Goal: Task Accomplishment & Management: Manage account settings

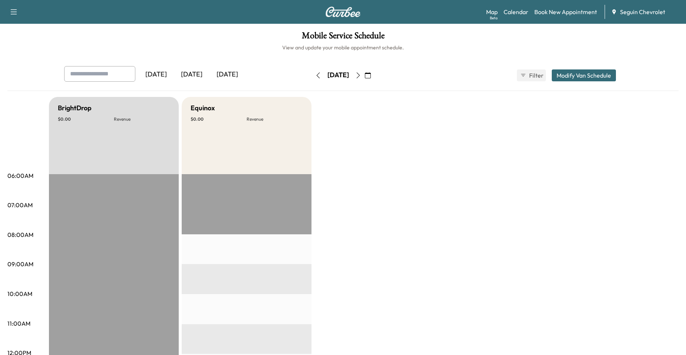
click at [371, 73] on icon "button" at bounding box center [368, 75] width 6 height 6
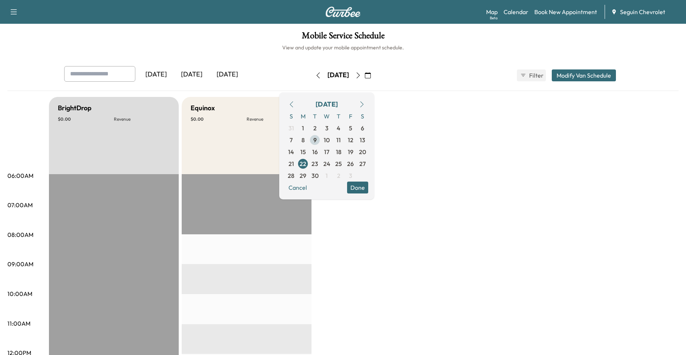
click at [317, 139] on span "9" at bounding box center [314, 139] width 3 height 9
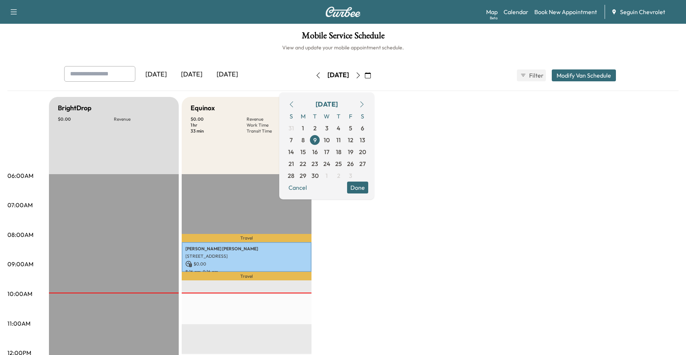
click at [259, 168] on div "Equinox $ 0.00 Revenue 1 hr Work Time 33 min Transit Time" at bounding box center [247, 135] width 130 height 77
click at [330, 138] on span "10" at bounding box center [327, 139] width 6 height 9
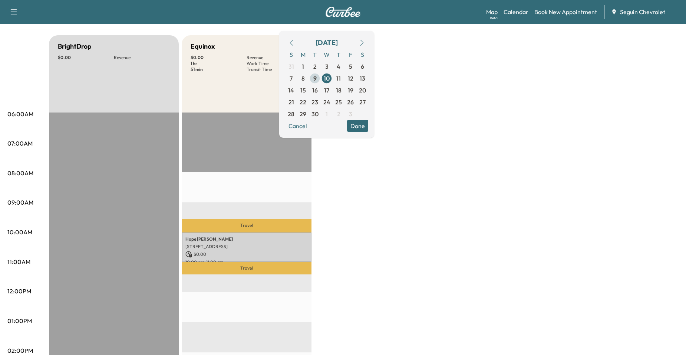
scroll to position [37, 0]
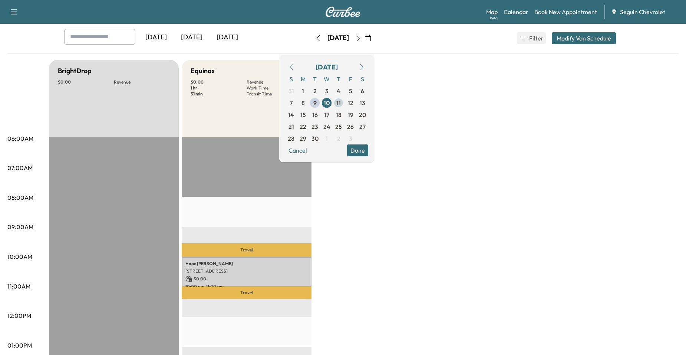
click at [341, 100] on span "11" at bounding box center [338, 102] width 4 height 9
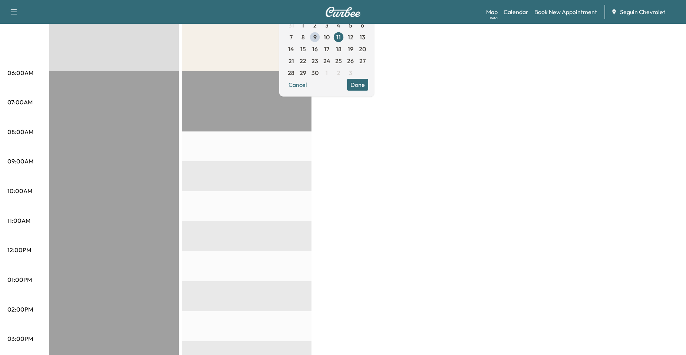
scroll to position [111, 0]
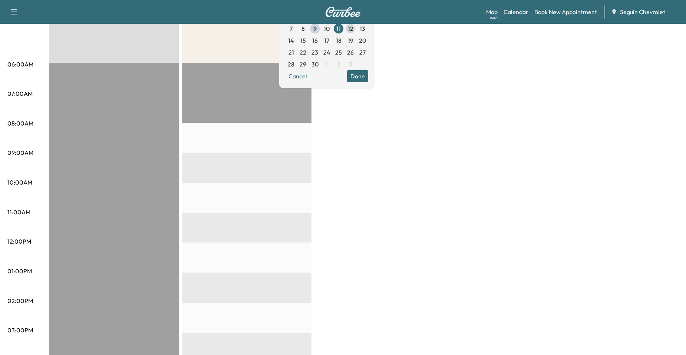
click at [354, 32] on span "12" at bounding box center [351, 28] width 6 height 9
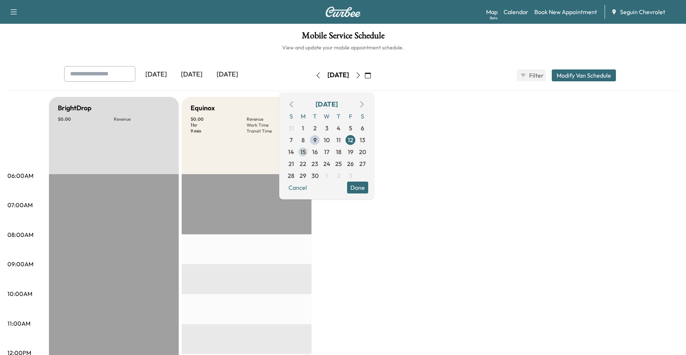
click at [306, 153] on span "15" at bounding box center [303, 151] width 6 height 9
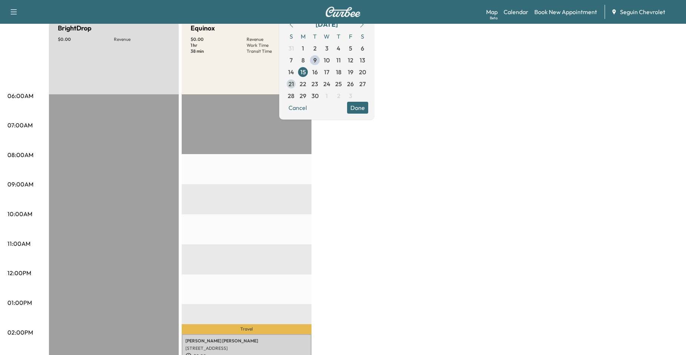
scroll to position [37, 0]
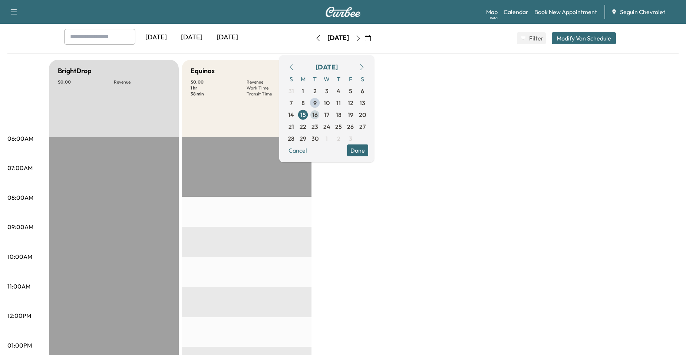
click at [318, 114] on span "16" at bounding box center [315, 114] width 6 height 9
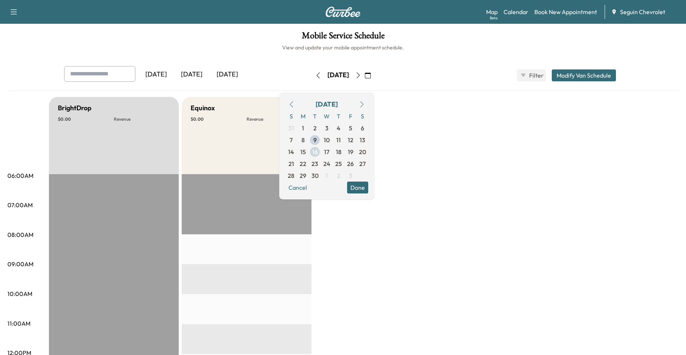
click at [333, 146] on span "17" at bounding box center [327, 152] width 12 height 12
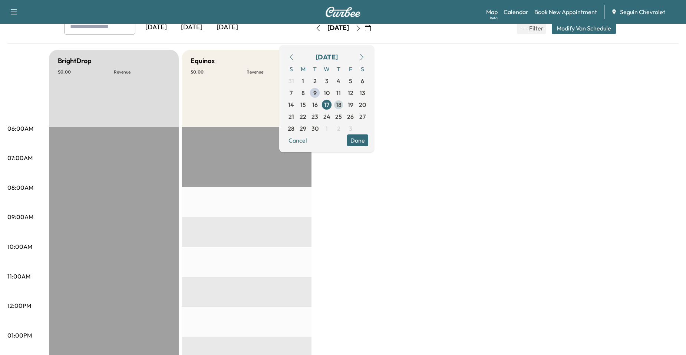
scroll to position [37, 0]
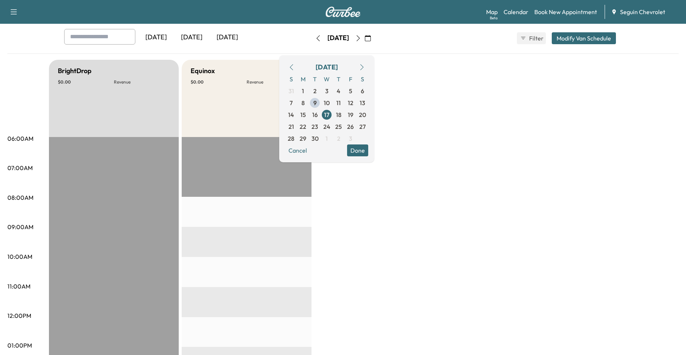
click at [342, 117] on span "18" at bounding box center [339, 114] width 6 height 9
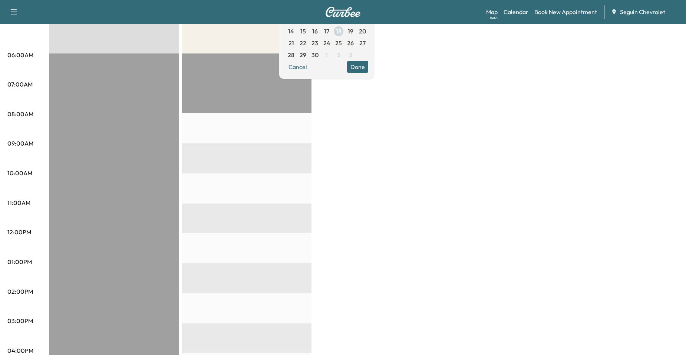
scroll to position [74, 0]
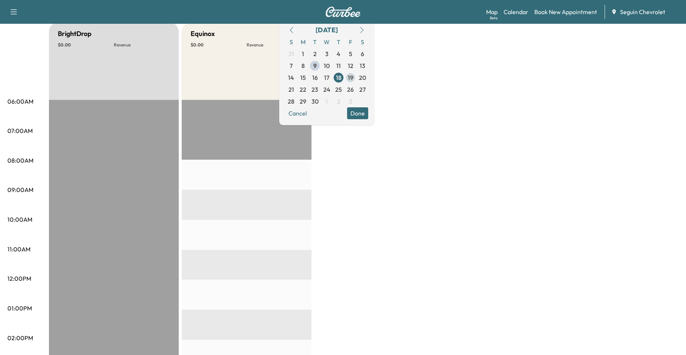
click at [356, 79] on span "19" at bounding box center [351, 78] width 12 height 12
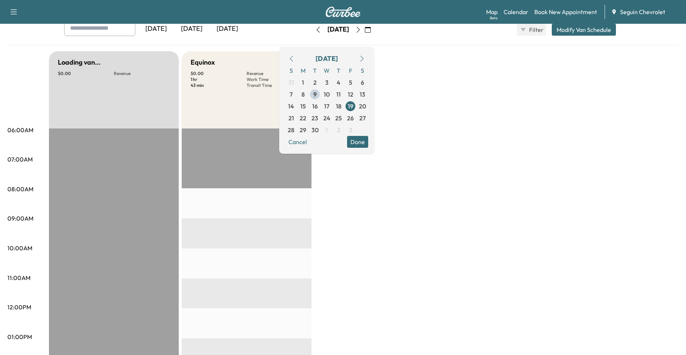
scroll to position [74, 0]
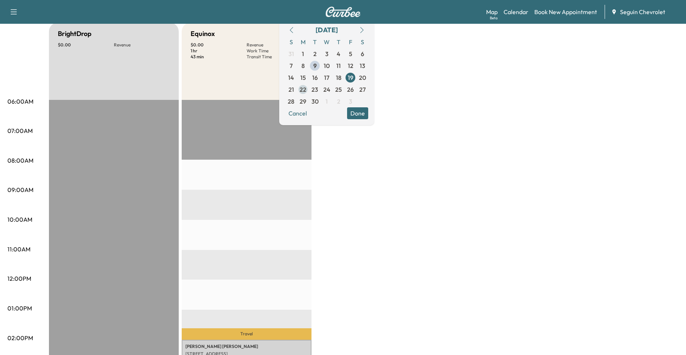
click at [306, 91] on span "22" at bounding box center [303, 89] width 7 height 9
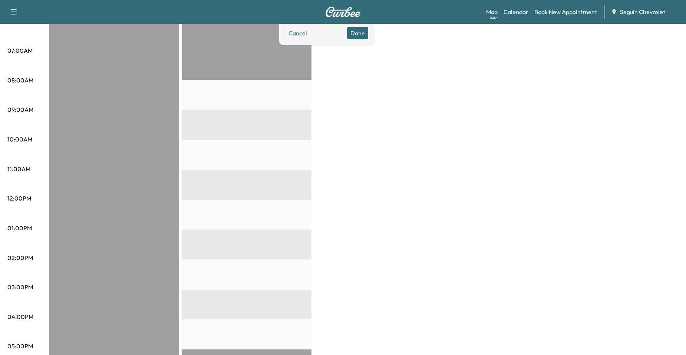
scroll to position [74, 0]
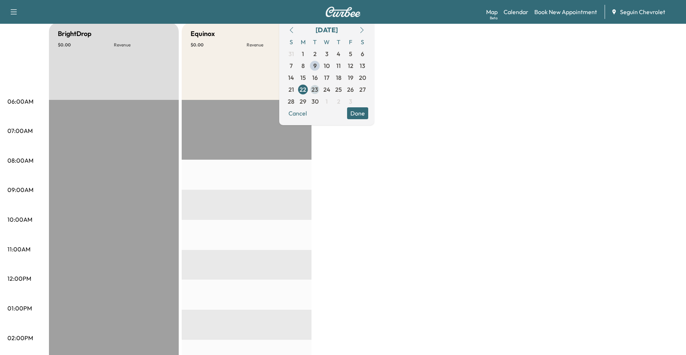
click at [318, 90] on span "23" at bounding box center [315, 89] width 7 height 9
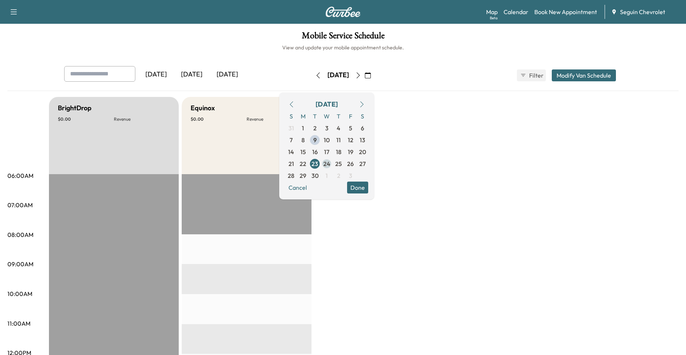
click at [331, 165] on span "24" at bounding box center [326, 163] width 7 height 9
click at [342, 161] on span "25" at bounding box center [338, 163] width 7 height 9
click at [354, 165] on span "26" at bounding box center [350, 163] width 7 height 9
click at [306, 175] on span "29" at bounding box center [303, 175] width 7 height 9
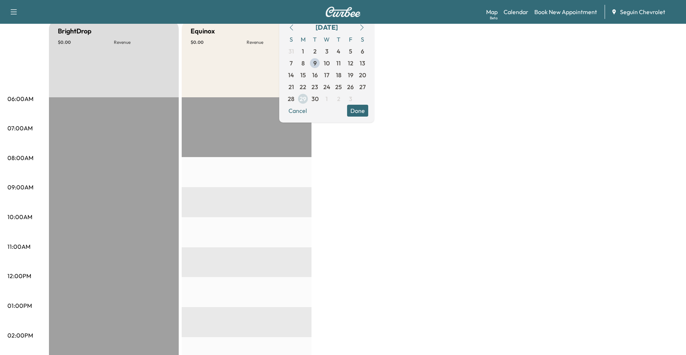
scroll to position [74, 0]
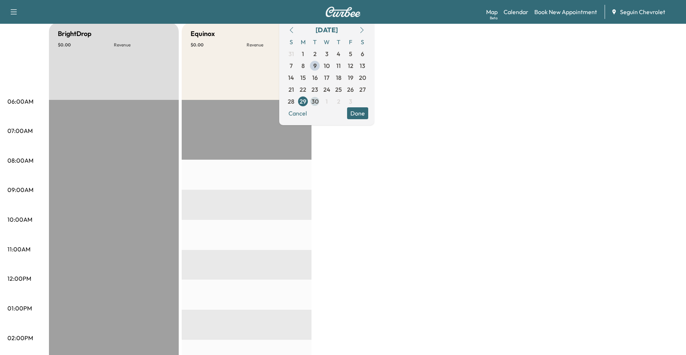
click at [319, 101] on span "30" at bounding box center [315, 101] width 7 height 9
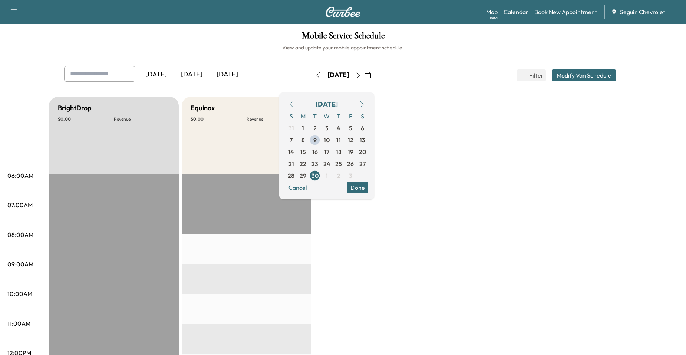
click at [365, 103] on icon "button" at bounding box center [362, 104] width 6 height 6
click at [333, 128] on span "1" at bounding box center [327, 128] width 12 height 12
click at [341, 128] on span "2" at bounding box center [338, 128] width 3 height 9
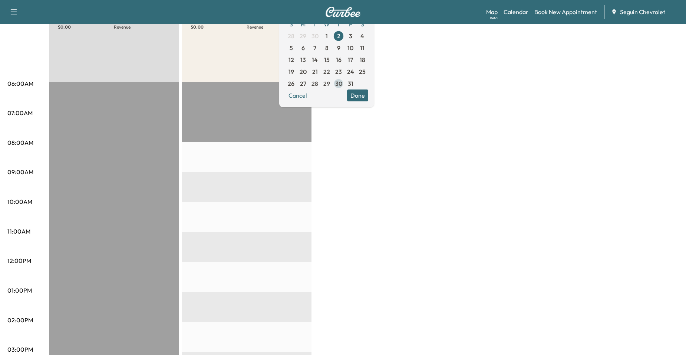
scroll to position [74, 0]
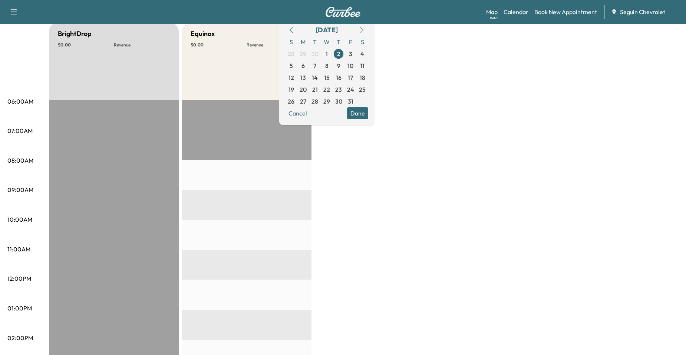
drag, startPoint x: 368, startPoint y: 53, endPoint x: 369, endPoint y: 58, distance: 5.9
click at [356, 52] on span "3" at bounding box center [351, 54] width 12 height 12
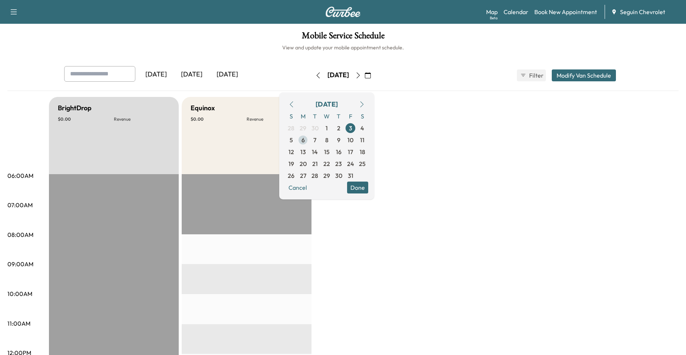
click at [309, 144] on span "6" at bounding box center [303, 140] width 12 height 12
click at [316, 139] on span "7" at bounding box center [314, 139] width 3 height 9
click at [329, 137] on span "8" at bounding box center [326, 139] width 3 height 9
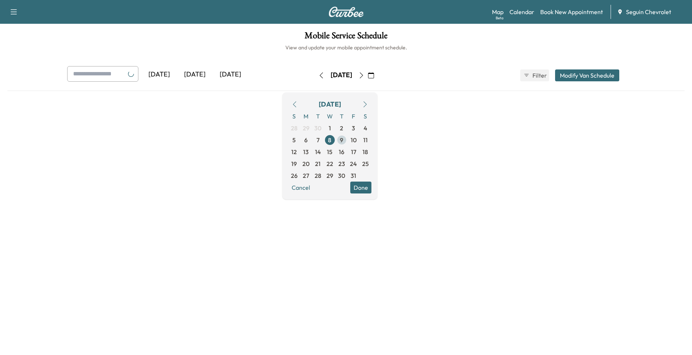
click at [343, 138] on span "9" at bounding box center [341, 139] width 3 height 9
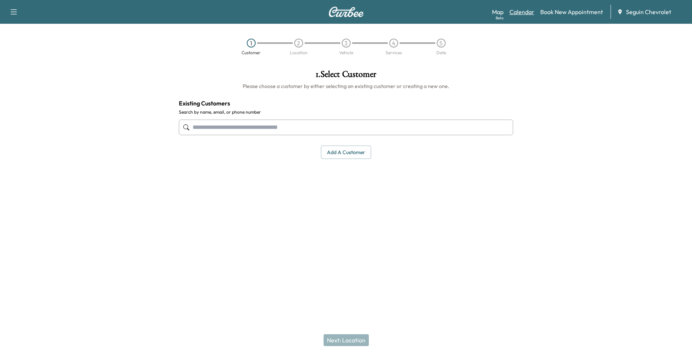
click at [514, 11] on link "Calendar" at bounding box center [521, 11] width 25 height 9
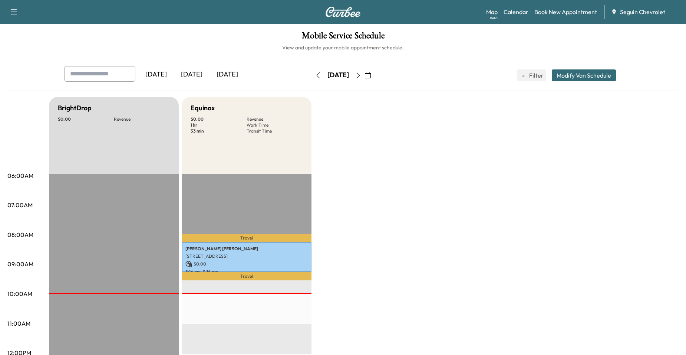
click at [361, 75] on icon "button" at bounding box center [358, 75] width 6 height 6
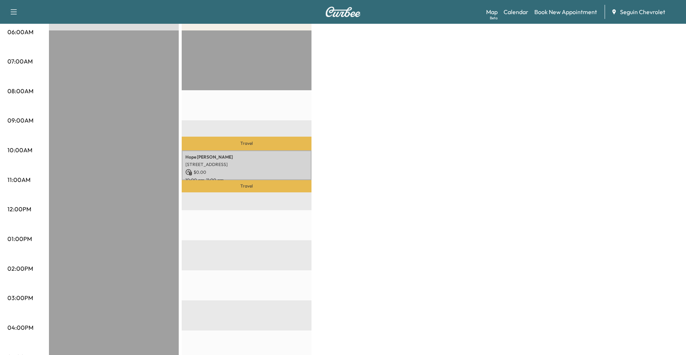
scroll to position [37, 0]
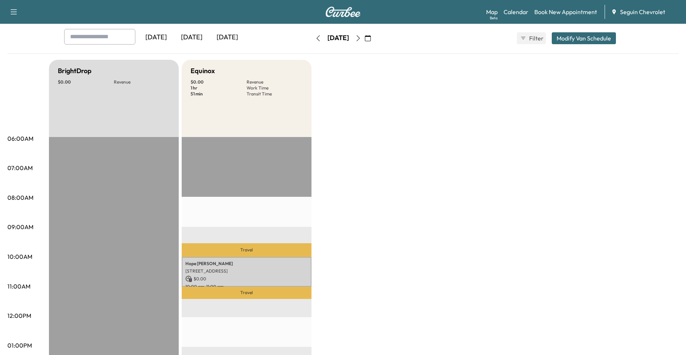
click at [361, 37] on icon "button" at bounding box center [358, 38] width 6 height 6
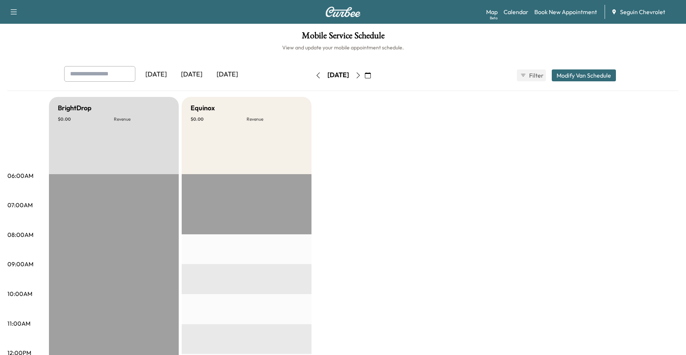
click at [365, 77] on button "button" at bounding box center [358, 75] width 13 height 12
click at [361, 74] on icon "button" at bounding box center [358, 75] width 6 height 6
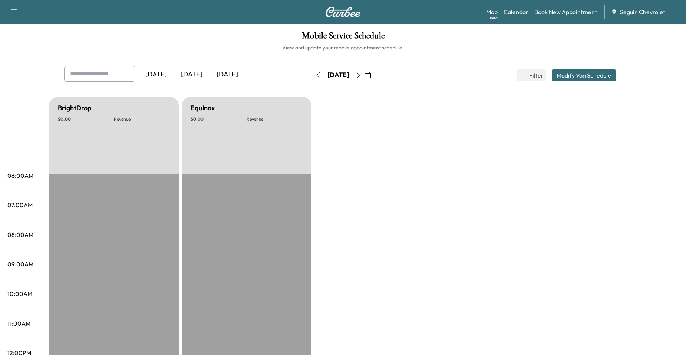
click at [365, 75] on button "button" at bounding box center [358, 75] width 13 height 12
click at [361, 76] on icon "button" at bounding box center [358, 75] width 6 height 6
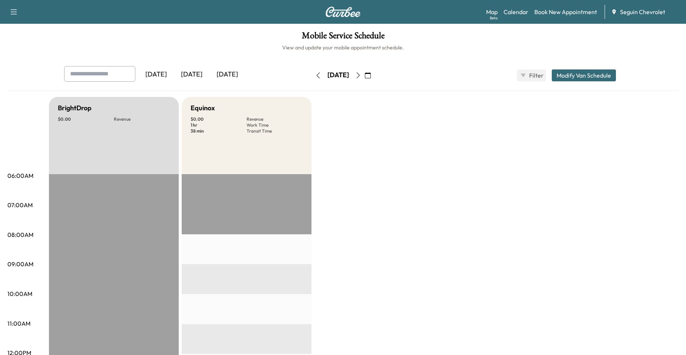
click at [365, 81] on button "button" at bounding box center [358, 75] width 13 height 12
click at [315, 76] on icon "button" at bounding box center [318, 75] width 6 height 6
click at [365, 74] on div "[DATE]" at bounding box center [338, 75] width 53 height 12
click at [361, 75] on icon "button" at bounding box center [358, 75] width 6 height 6
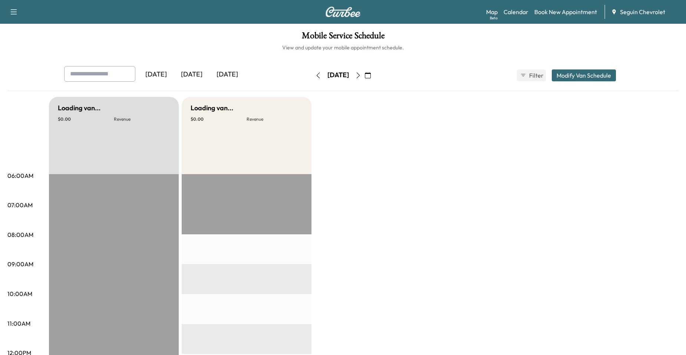
click at [365, 75] on div "[DATE]" at bounding box center [338, 75] width 53 height 12
click at [365, 75] on button "button" at bounding box center [358, 75] width 13 height 12
click at [365, 76] on button "button" at bounding box center [358, 75] width 13 height 12
click at [312, 78] on div "[DATE]" at bounding box center [338, 75] width 53 height 12
click at [315, 78] on icon "button" at bounding box center [318, 75] width 6 height 6
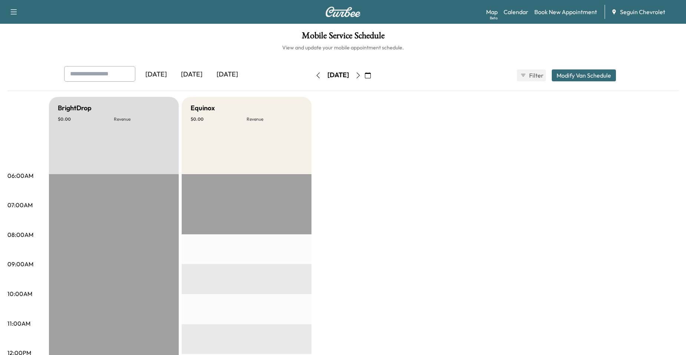
click at [361, 75] on icon "button" at bounding box center [358, 75] width 6 height 6
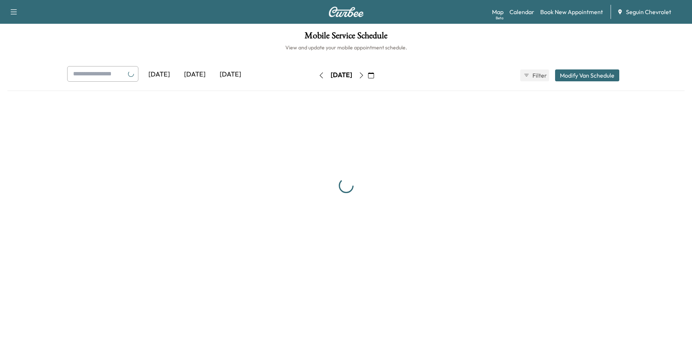
click at [364, 75] on icon "button" at bounding box center [361, 75] width 6 height 6
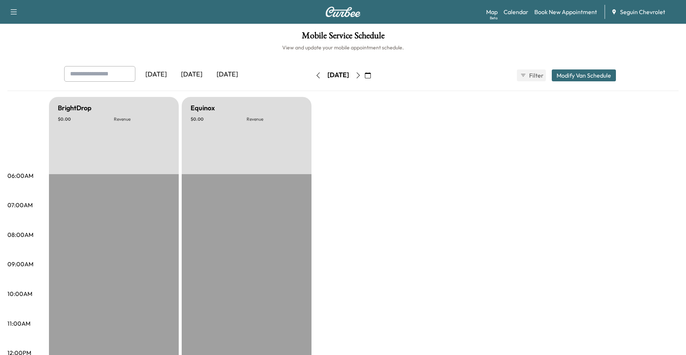
click at [365, 77] on button "button" at bounding box center [358, 75] width 13 height 12
click at [361, 77] on icon "button" at bounding box center [358, 75] width 6 height 6
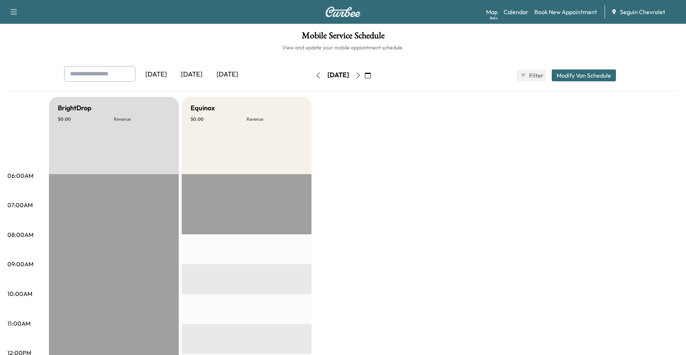
click at [365, 79] on button "button" at bounding box center [358, 75] width 13 height 12
click at [374, 68] on div "Wednesday, September 24 September 2025 S M T W T F S 31 1 2 3 4 5 6 7 8 9 10 11…" at bounding box center [343, 75] width 62 height 24
click at [361, 73] on icon "button" at bounding box center [358, 75] width 6 height 6
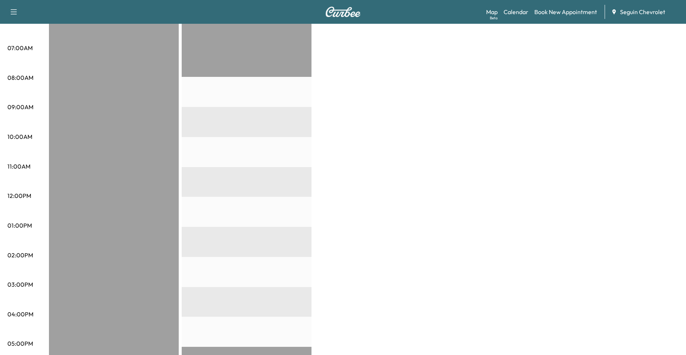
scroll to position [37, 0]
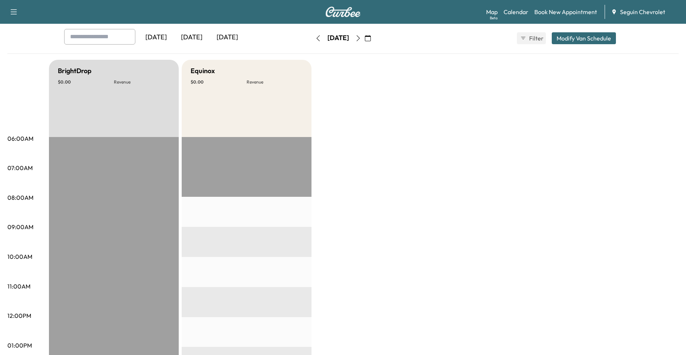
click at [374, 45] on div "Thursday, September 25 September 2025 S M T W T F S 31 1 2 3 4 5 6 7 8 9 10 11 …" at bounding box center [343, 38] width 62 height 24
click at [374, 44] on div "Thursday, September 25 September 2025 S M T W T F S 31 1 2 3 4 5 6 7 8 9 10 11 …" at bounding box center [343, 38] width 62 height 24
click at [365, 44] on button "button" at bounding box center [358, 38] width 13 height 12
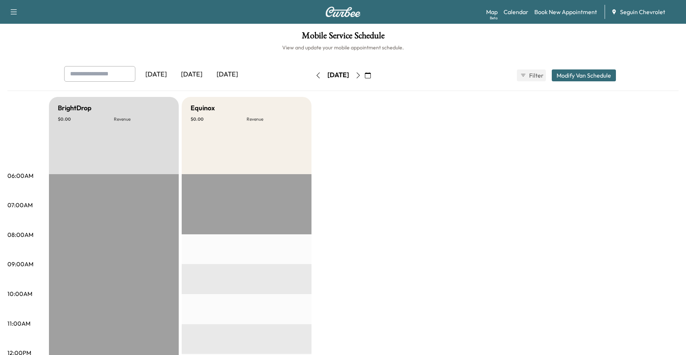
click at [361, 76] on icon "button" at bounding box center [358, 75] width 6 height 6
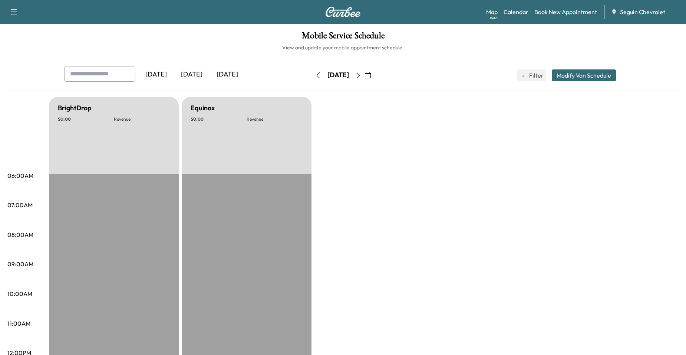
click at [19, 9] on button "button" at bounding box center [14, 12] width 16 height 12
click at [72, 44] on h6 "View and update your mobile appointment schedule." at bounding box center [342, 47] width 671 height 7
click at [371, 74] on icon "button" at bounding box center [368, 75] width 6 height 6
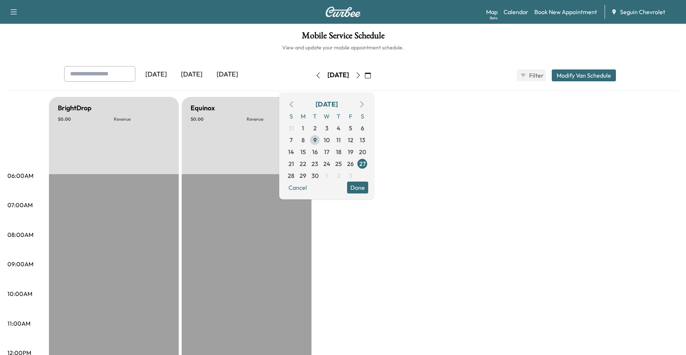
click at [317, 140] on span "9" at bounding box center [314, 139] width 3 height 9
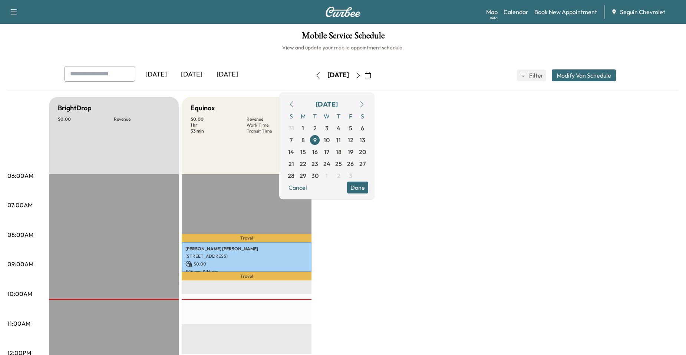
click at [374, 188] on div "September 2025 S M T W T F S 31 1 2 3 4 5 6 7 8 9 10 11 12 13 14 15 16 17 18 19…" at bounding box center [326, 145] width 95 height 107
click at [368, 188] on button "Done" at bounding box center [357, 187] width 21 height 12
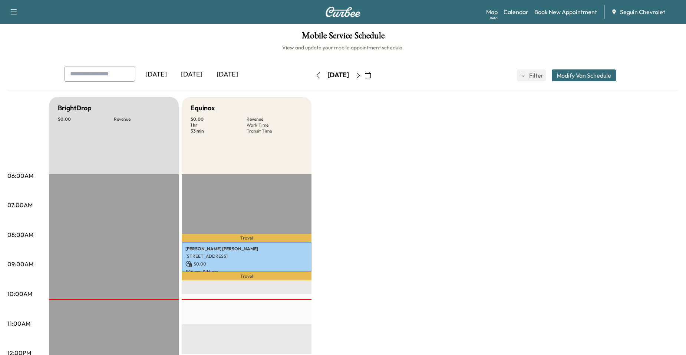
click at [361, 77] on icon "button" at bounding box center [358, 75] width 6 height 6
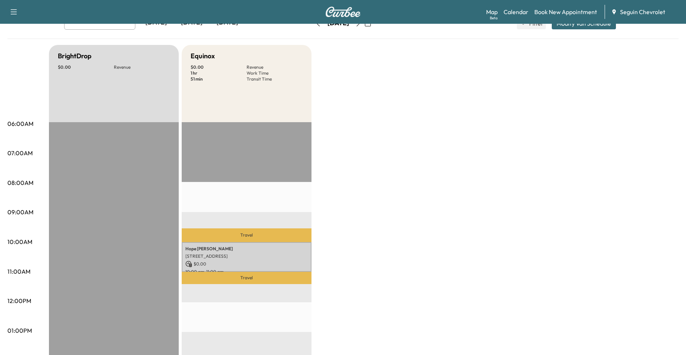
scroll to position [37, 0]
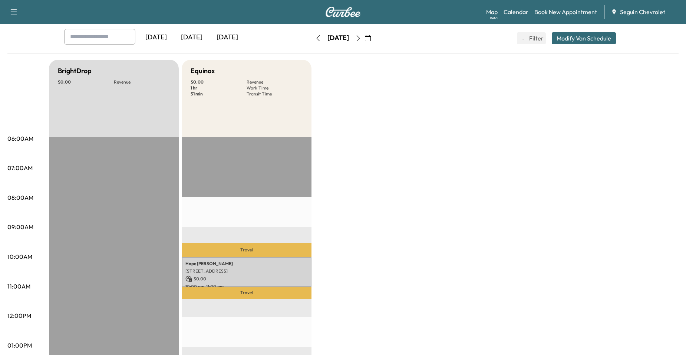
click at [365, 34] on button "button" at bounding box center [358, 38] width 13 height 12
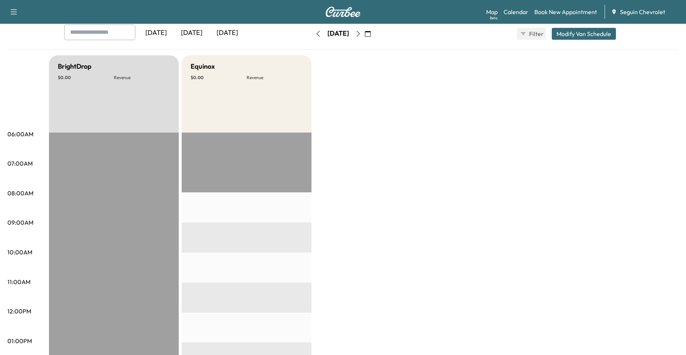
scroll to position [37, 0]
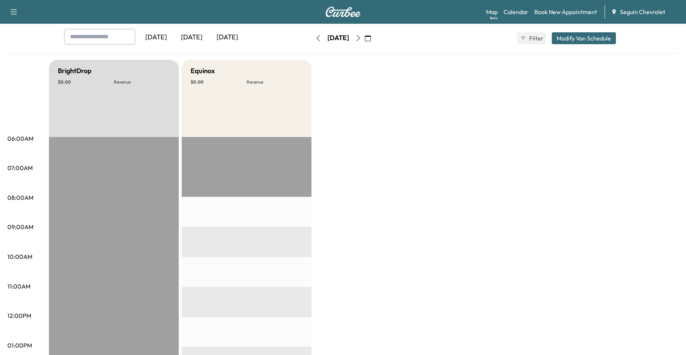
click at [361, 39] on icon "button" at bounding box center [358, 38] width 6 height 6
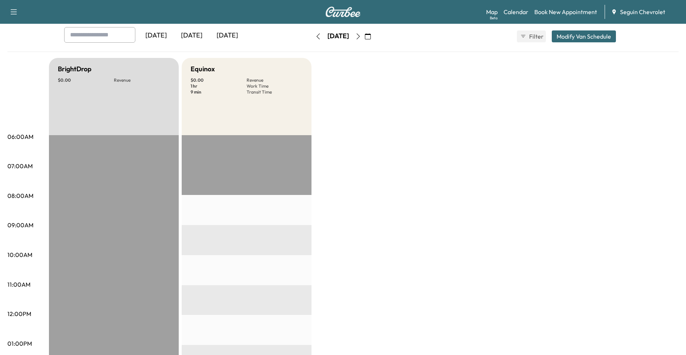
scroll to position [37, 0]
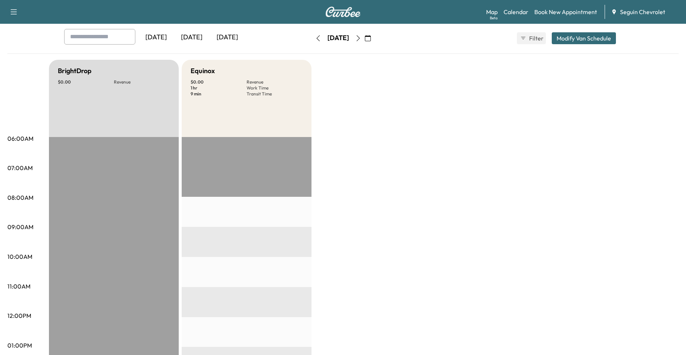
click at [360, 40] on icon "button" at bounding box center [358, 38] width 3 height 6
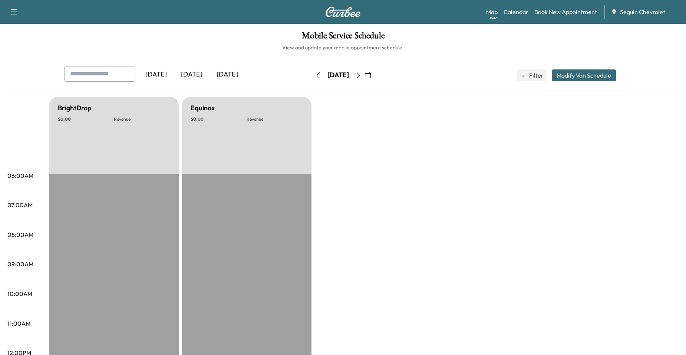
click at [365, 72] on button "button" at bounding box center [358, 75] width 13 height 12
click at [361, 72] on icon "button" at bounding box center [358, 75] width 6 height 6
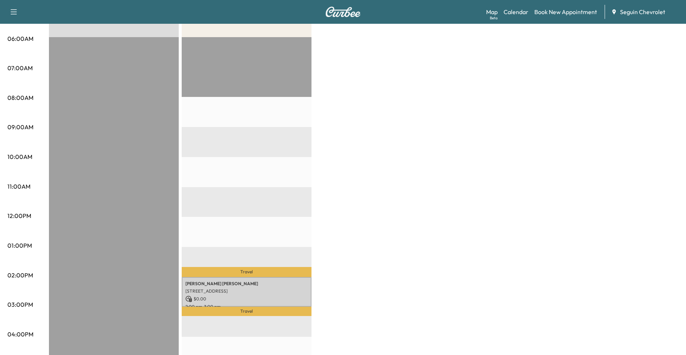
scroll to position [37, 0]
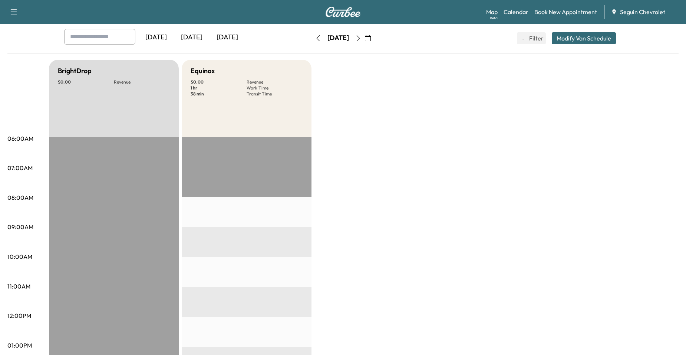
click at [361, 39] on icon "button" at bounding box center [358, 38] width 6 height 6
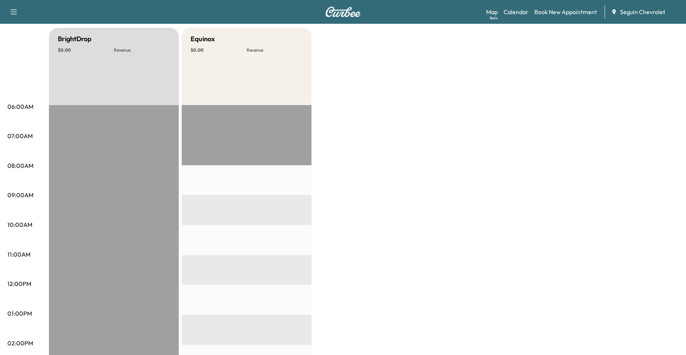
scroll to position [37, 0]
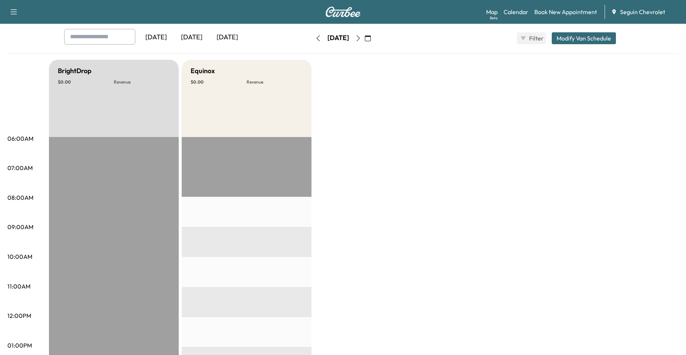
click at [365, 41] on button "button" at bounding box center [358, 38] width 13 height 12
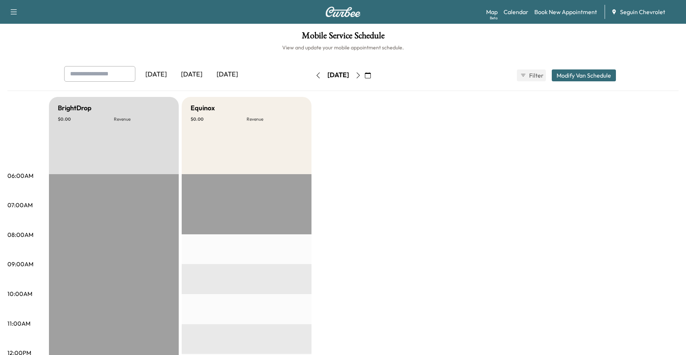
click at [365, 75] on div "[DATE]" at bounding box center [338, 75] width 53 height 12
click at [365, 75] on button "button" at bounding box center [358, 75] width 13 height 12
click at [365, 76] on button "button" at bounding box center [358, 75] width 13 height 12
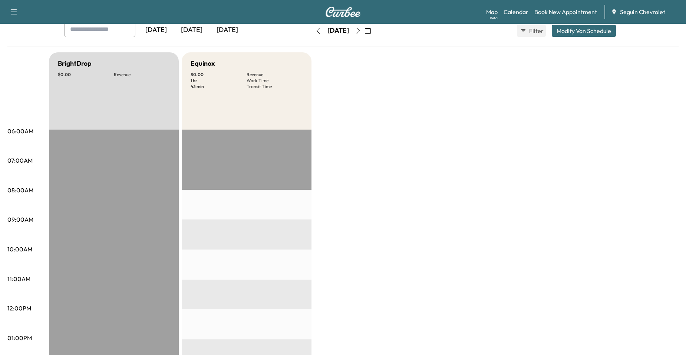
scroll to position [37, 0]
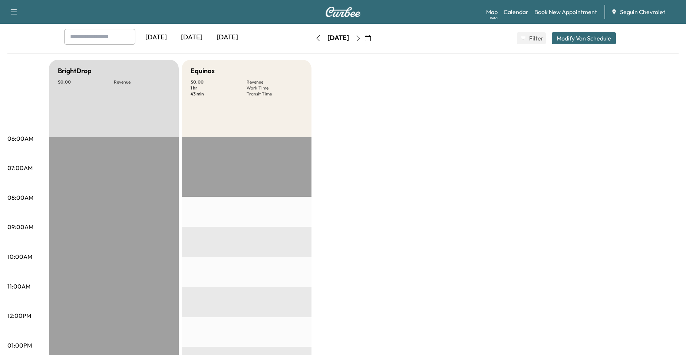
click at [365, 43] on button "button" at bounding box center [358, 38] width 13 height 12
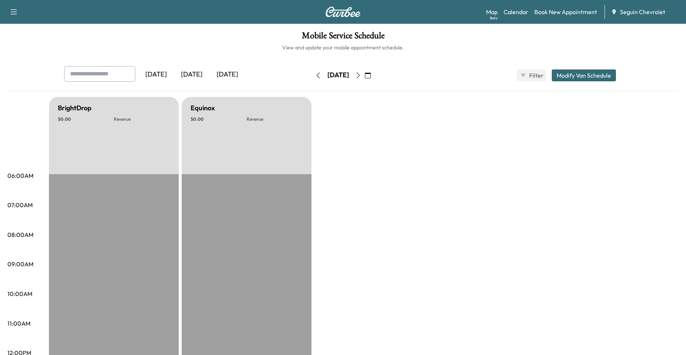
click at [365, 74] on button "button" at bounding box center [358, 75] width 13 height 12
click at [361, 74] on icon "button" at bounding box center [358, 75] width 6 height 6
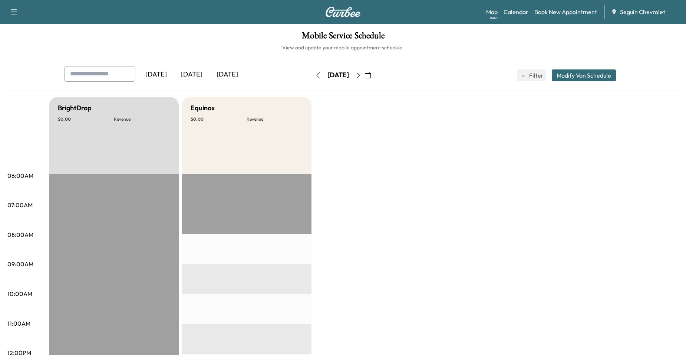
click at [365, 71] on button "button" at bounding box center [358, 75] width 13 height 12
click at [365, 72] on div "[DATE]" at bounding box center [338, 75] width 53 height 12
click at [365, 73] on div "[DATE]" at bounding box center [338, 75] width 53 height 12
click at [365, 73] on button "button" at bounding box center [358, 75] width 13 height 12
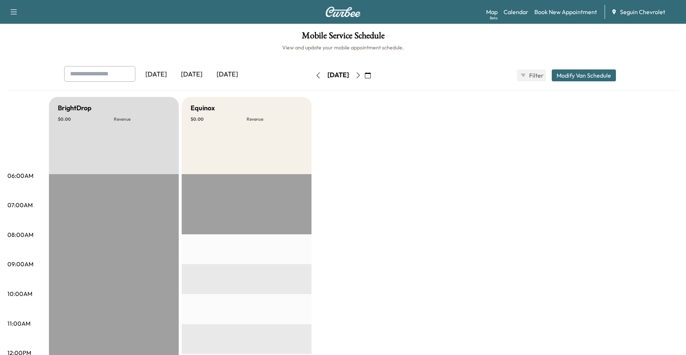
click at [361, 74] on icon "button" at bounding box center [358, 75] width 6 height 6
click at [374, 71] on button "button" at bounding box center [368, 75] width 13 height 12
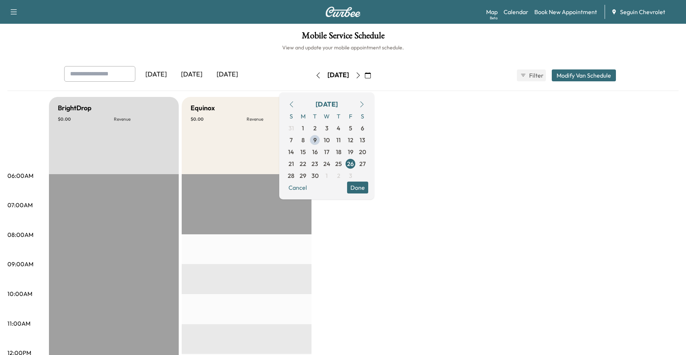
click at [361, 73] on icon "button" at bounding box center [358, 75] width 6 height 6
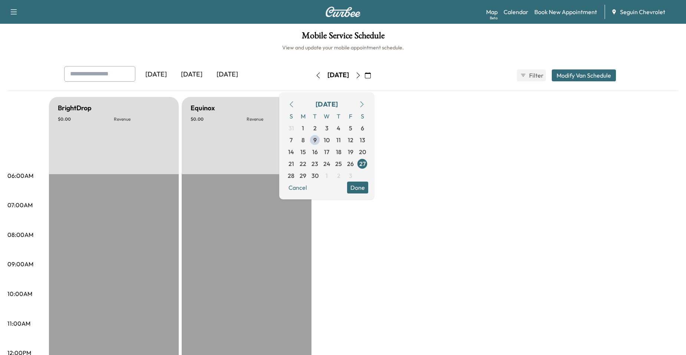
click at [365, 71] on button "button" at bounding box center [358, 75] width 13 height 12
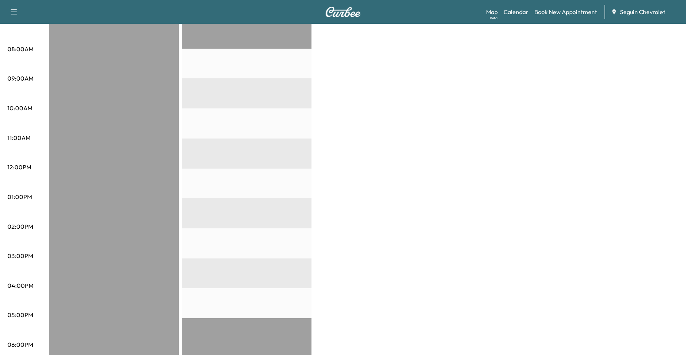
click at [423, 153] on div "BrightDrop $ 0.00 Revenue EST Start Equinox $ 0.00 Revenue EST Start" at bounding box center [364, 189] width 630 height 556
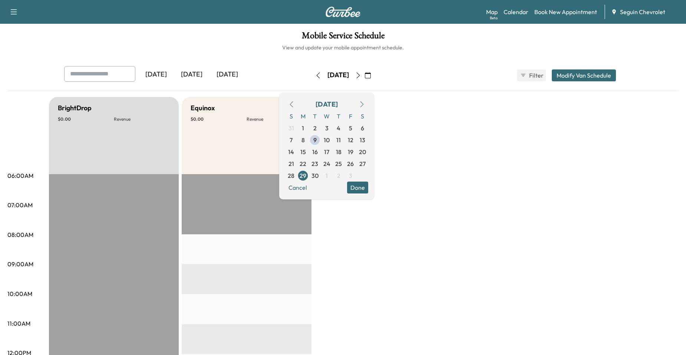
click at [361, 78] on icon "button" at bounding box center [358, 75] width 6 height 6
click at [360, 78] on icon "button" at bounding box center [358, 75] width 3 height 6
click at [361, 76] on icon "button" at bounding box center [358, 75] width 6 height 6
click at [178, 139] on div "BrightDrop $ 0.00 Revenue" at bounding box center [114, 135] width 130 height 77
click at [298, 103] on button "button" at bounding box center [291, 104] width 13 height 12
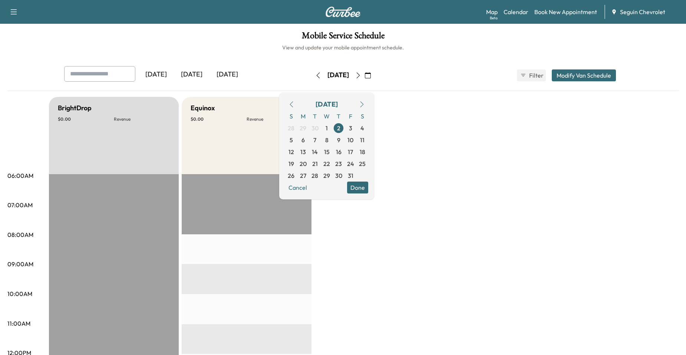
click at [295, 103] on icon "button" at bounding box center [292, 104] width 6 height 6
click at [304, 127] on span "1" at bounding box center [303, 128] width 2 height 9
click at [317, 128] on span "2" at bounding box center [314, 128] width 3 height 9
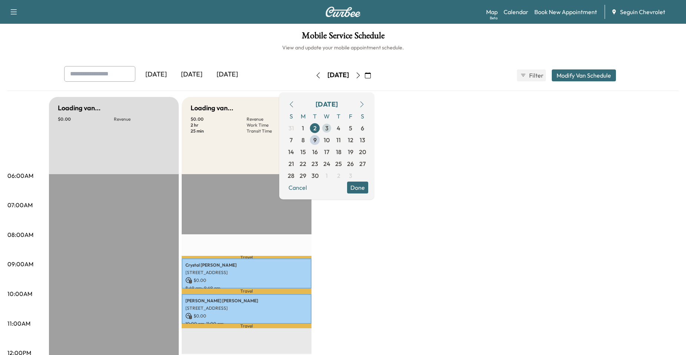
click at [333, 127] on span "3" at bounding box center [327, 128] width 12 height 12
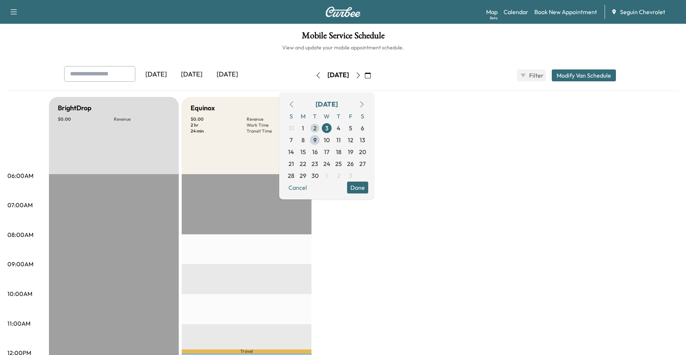
click at [317, 127] on span "2" at bounding box center [314, 128] width 3 height 9
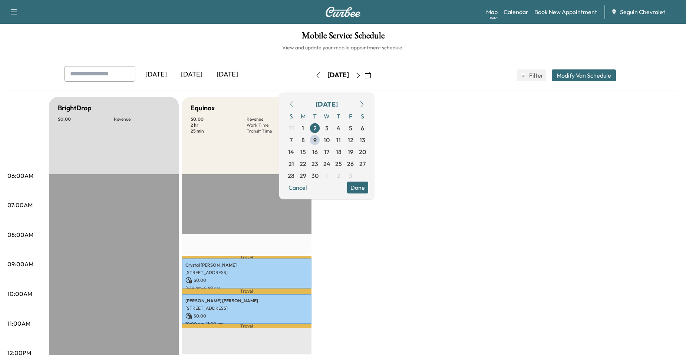
click at [315, 75] on icon "button" at bounding box center [318, 75] width 6 height 6
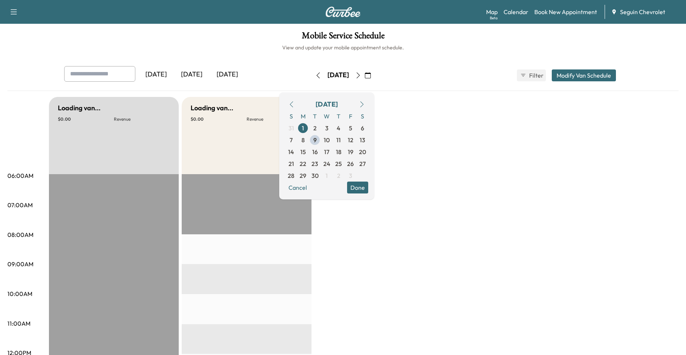
click at [315, 75] on icon "button" at bounding box center [318, 75] width 6 height 6
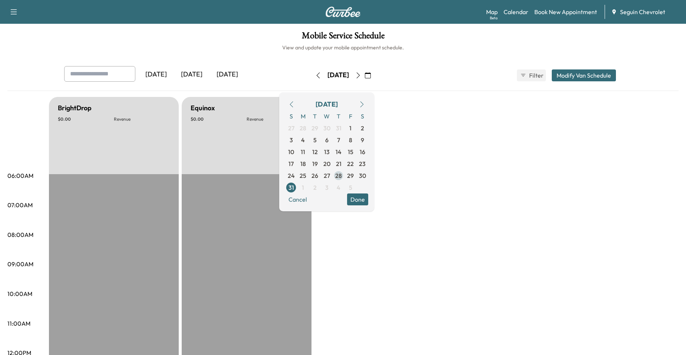
click at [342, 175] on span "28" at bounding box center [338, 175] width 7 height 9
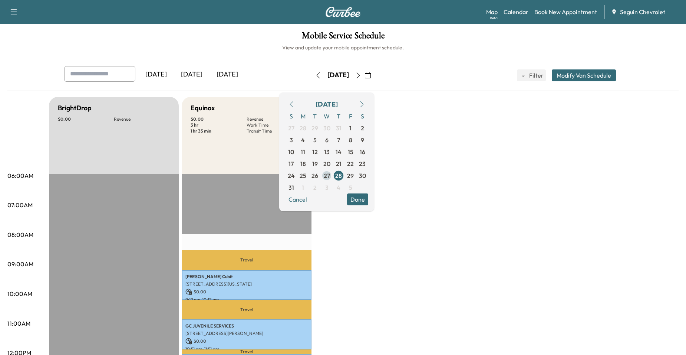
click at [330, 174] on span "27" at bounding box center [327, 175] width 6 height 9
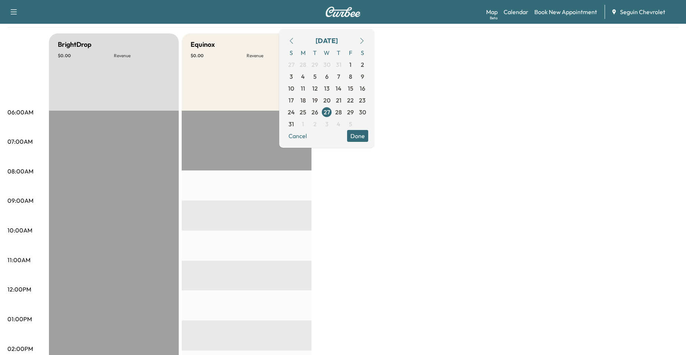
scroll to position [74, 0]
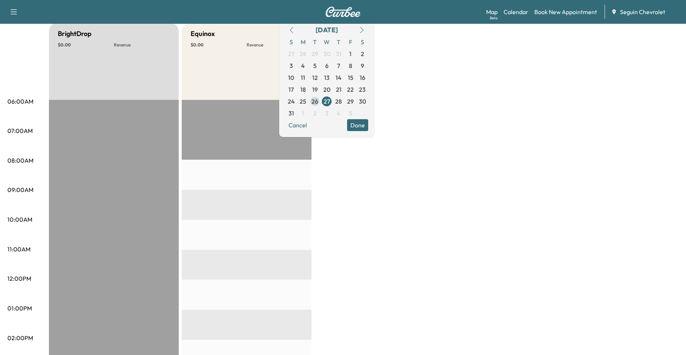
click at [318, 101] on span "26" at bounding box center [315, 101] width 7 height 9
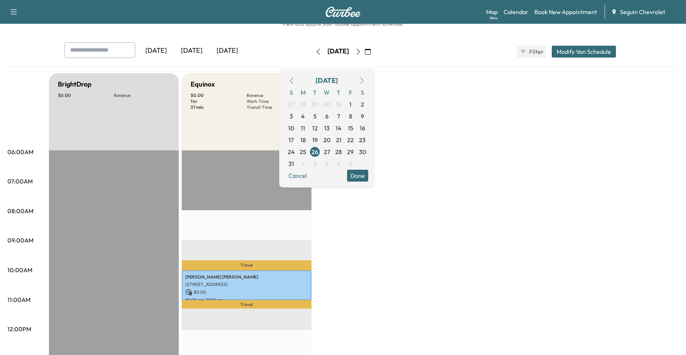
scroll to position [37, 0]
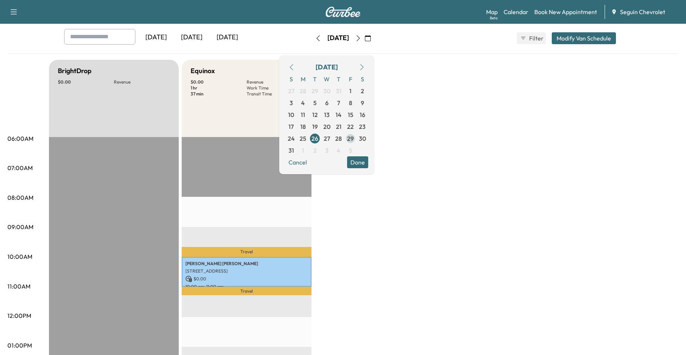
click at [354, 139] on span "29" at bounding box center [350, 138] width 7 height 9
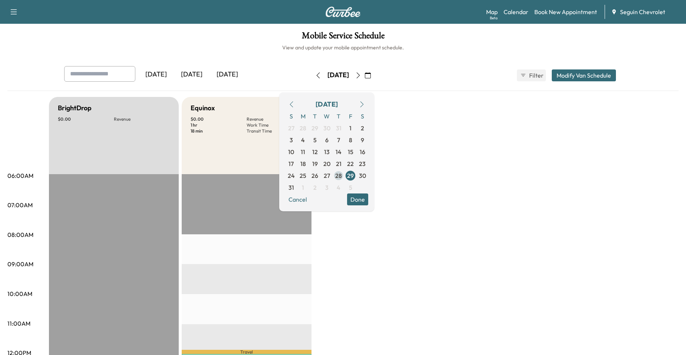
click at [342, 173] on span "28" at bounding box center [338, 175] width 7 height 9
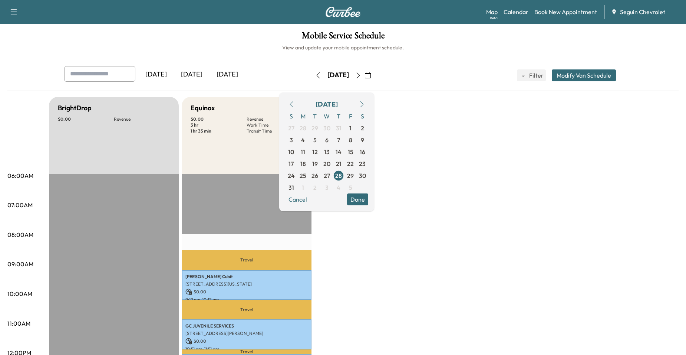
click at [368, 100] on button "button" at bounding box center [362, 104] width 13 height 12
click at [309, 127] on span "1" at bounding box center [303, 128] width 12 height 12
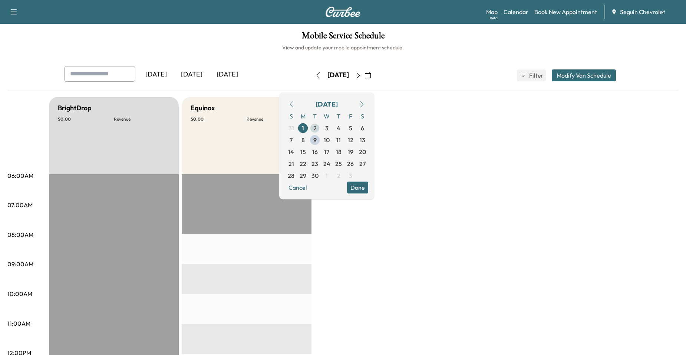
click at [317, 125] on span "2" at bounding box center [314, 128] width 3 height 9
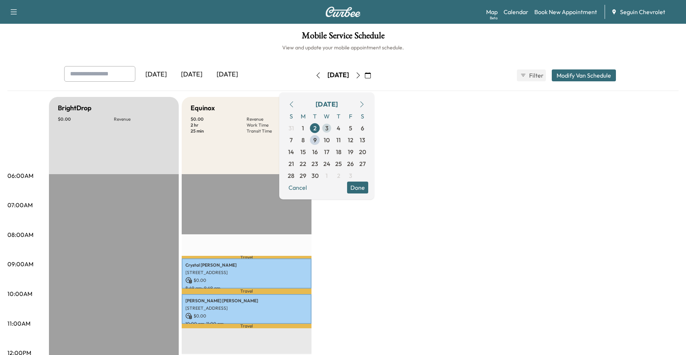
click at [333, 128] on span "3" at bounding box center [327, 128] width 12 height 12
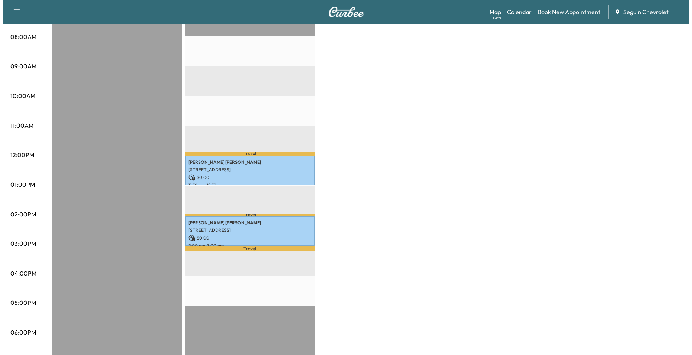
scroll to position [223, 0]
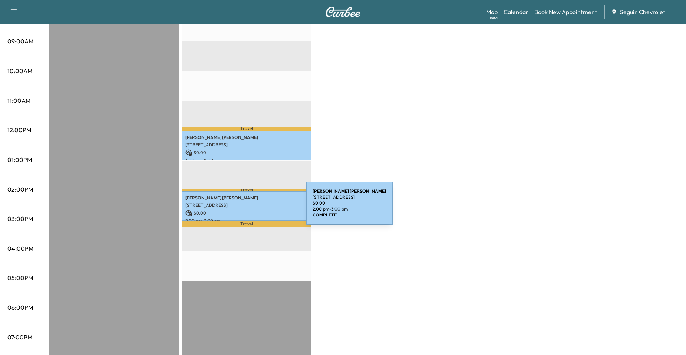
click at [250, 210] on p "$ 0.00" at bounding box center [246, 213] width 122 height 7
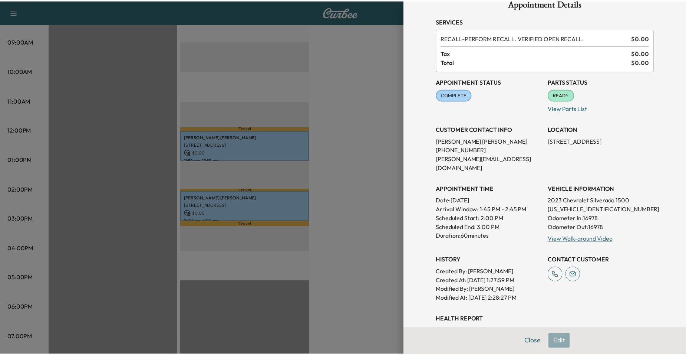
scroll to position [0, 0]
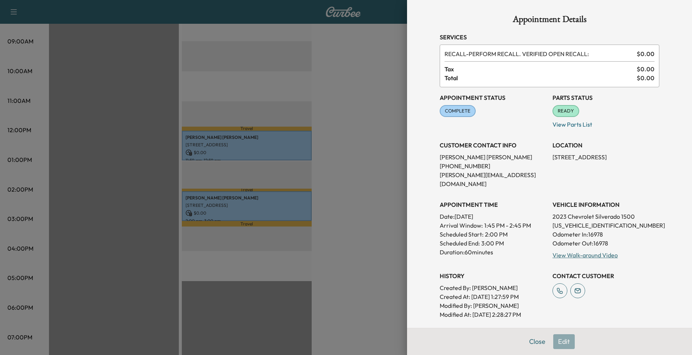
click at [397, 259] on div at bounding box center [346, 177] width 692 height 355
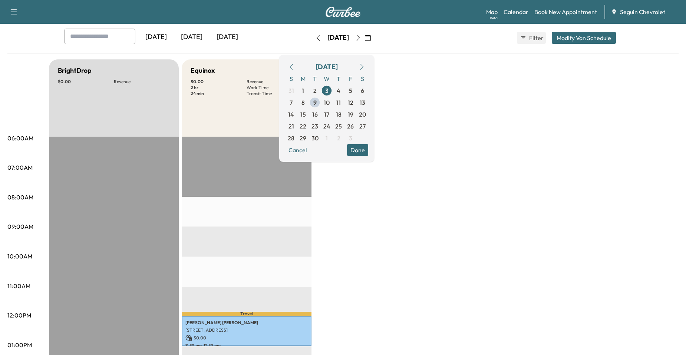
scroll to position [37, 0]
click at [363, 196] on div "BrightDrop $ 0.00 Revenue EST Start Equinox $ 0.00 Revenue 2 hr Work Time 24 mi…" at bounding box center [364, 338] width 630 height 556
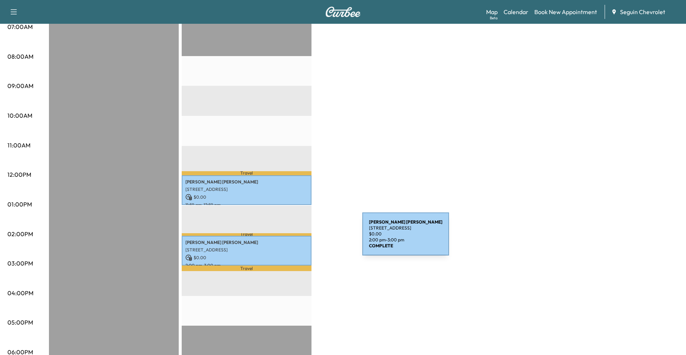
scroll to position [185, 0]
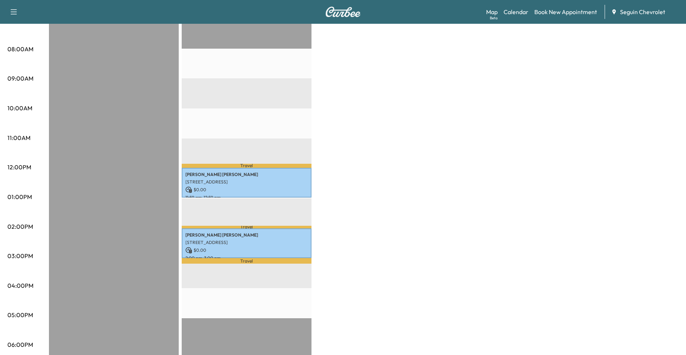
click at [314, 260] on div "BrightDrop $ 0.00 Revenue EST Start Equinox $ 0.00 Revenue 2 hr Work Time 24 mi…" at bounding box center [364, 189] width 630 height 556
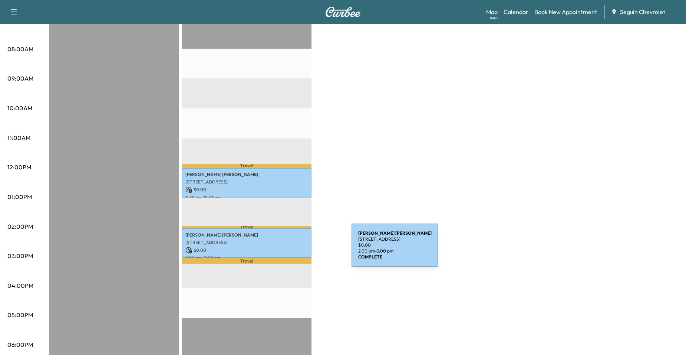
click at [295, 249] on p "$ 0.00" at bounding box center [246, 250] width 122 height 7
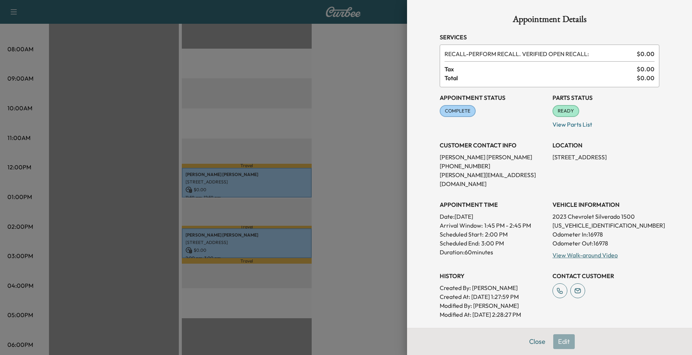
click at [344, 223] on div at bounding box center [346, 177] width 692 height 355
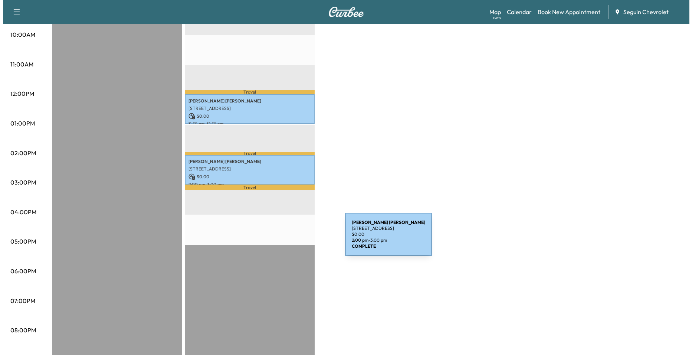
scroll to position [260, 0]
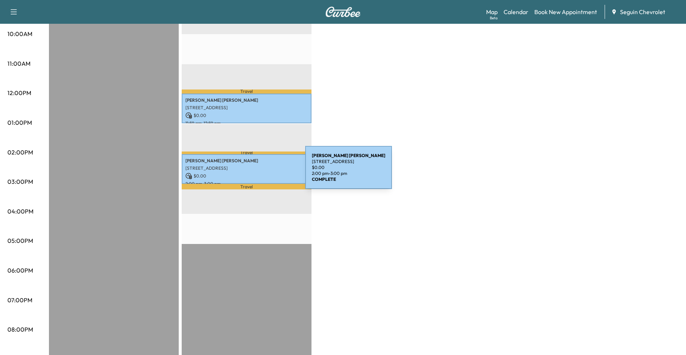
click at [250, 172] on p "$ 0.00" at bounding box center [246, 175] width 122 height 7
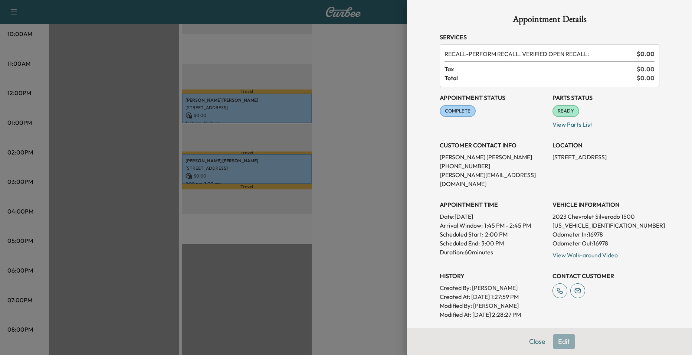
click at [362, 181] on div at bounding box center [346, 177] width 692 height 355
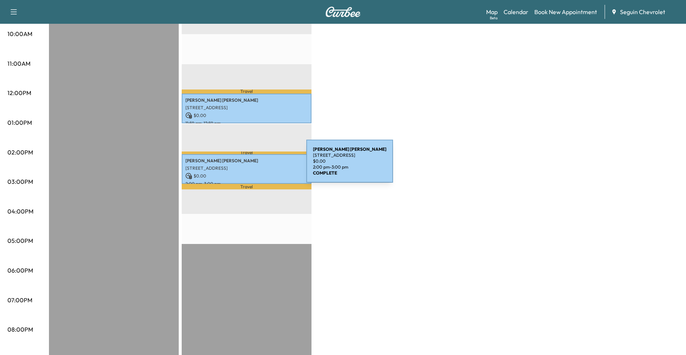
click at [251, 165] on p "804 STONE MANOR BAY, SEGUIN, TX 78155, US" at bounding box center [246, 168] width 122 height 6
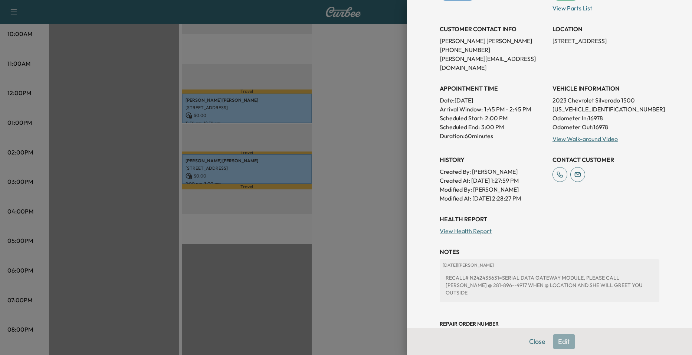
scroll to position [148, 0]
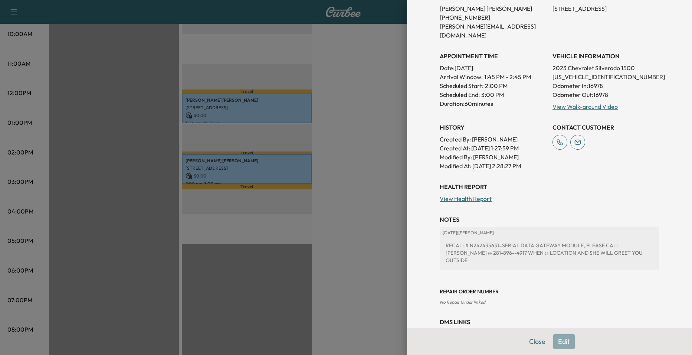
click at [352, 190] on div at bounding box center [346, 177] width 692 height 355
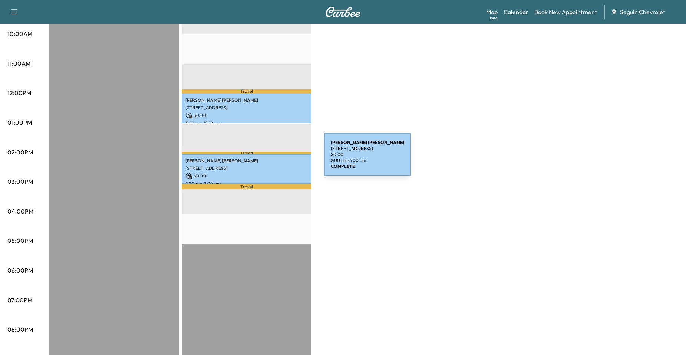
click at [269, 159] on p "Bruce Allen" at bounding box center [246, 161] width 122 height 6
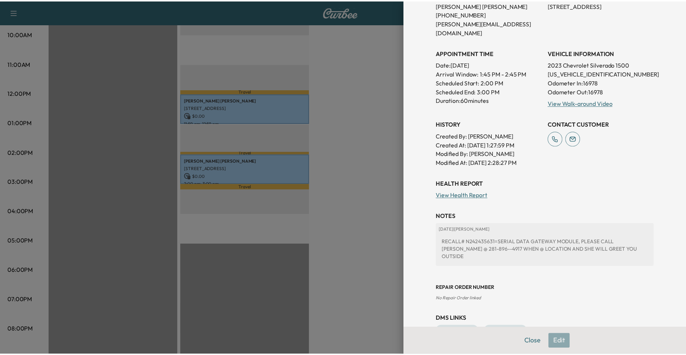
scroll to position [159, 0]
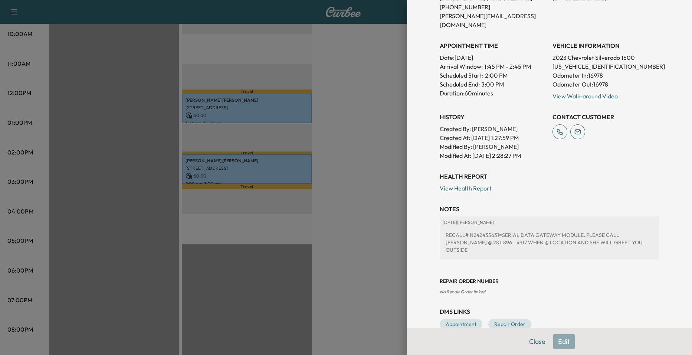
click at [393, 109] on div at bounding box center [346, 177] width 692 height 355
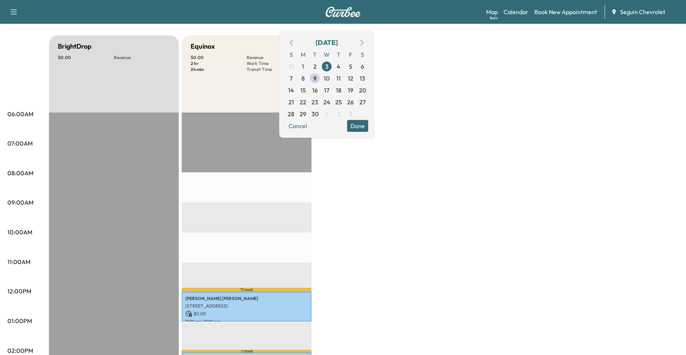
scroll to position [0, 0]
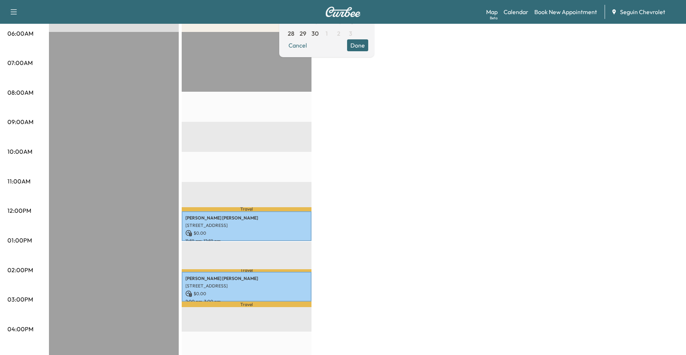
scroll to position [148, 0]
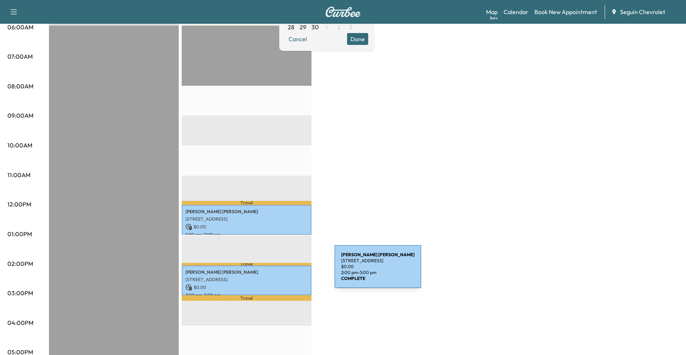
click at [279, 271] on p "Bruce Allen" at bounding box center [246, 272] width 122 height 6
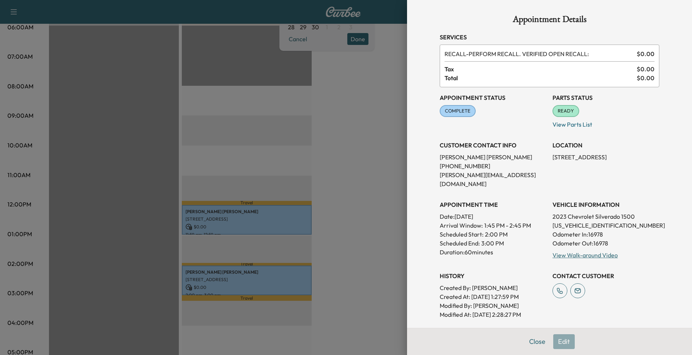
click at [355, 177] on div at bounding box center [346, 177] width 692 height 355
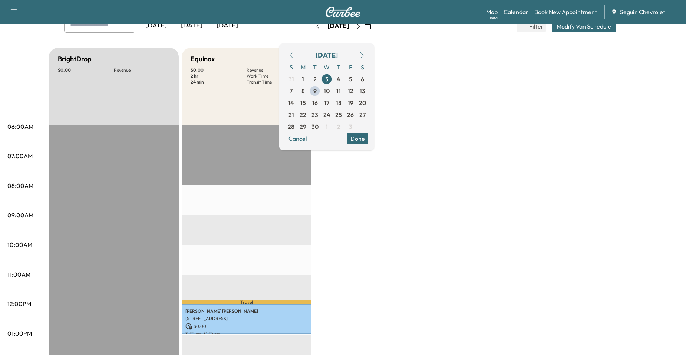
scroll to position [37, 0]
